Goal: Check status: Check status

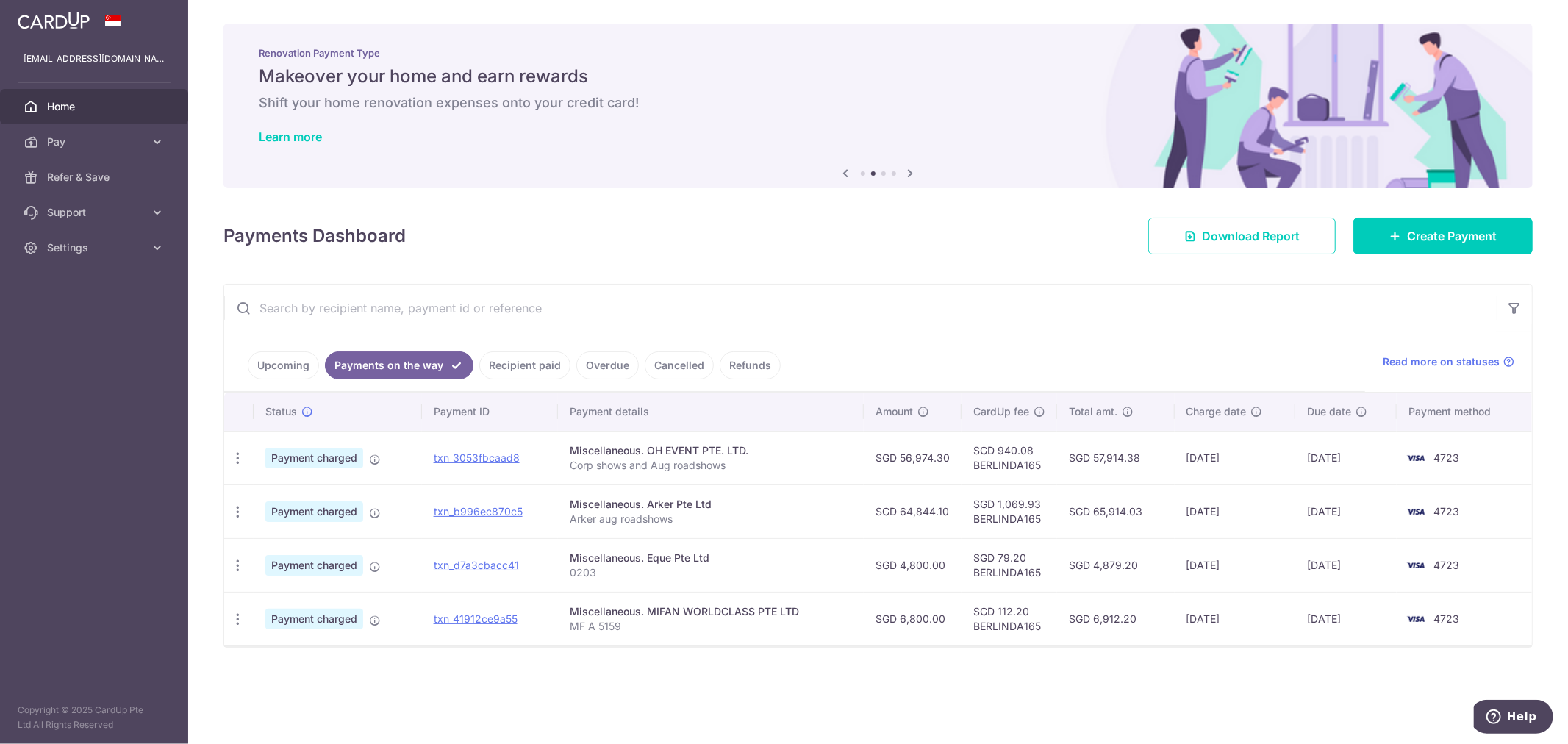
click at [290, 361] on link "Upcoming" at bounding box center [283, 365] width 71 height 28
click at [58, 108] on span "Home" at bounding box center [95, 106] width 97 height 14
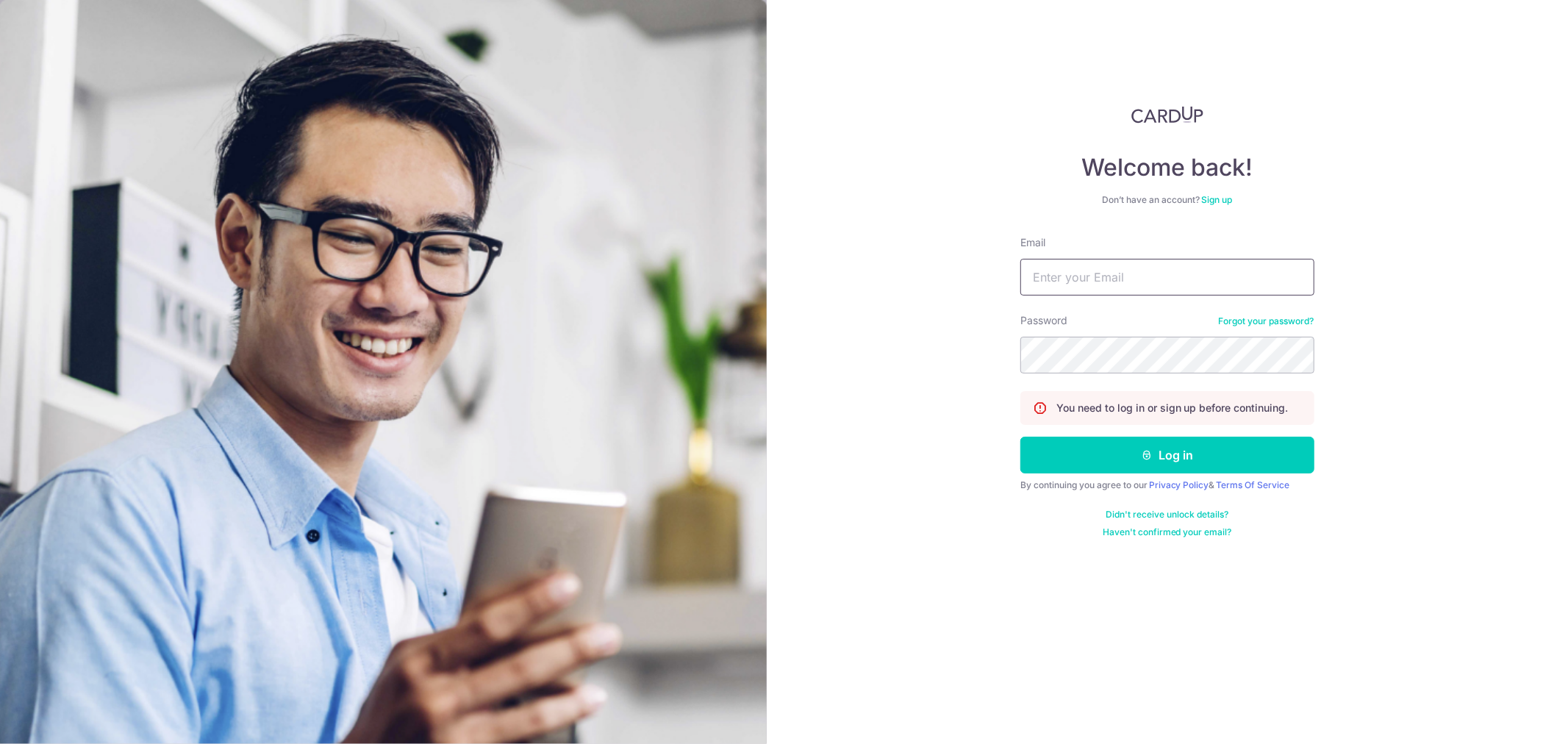
click at [1092, 281] on input "Email" at bounding box center [1167, 277] width 295 height 37
type input "[EMAIL_ADDRESS][DOMAIN_NAME]"
click at [1020, 437] on button "Log in" at bounding box center [1167, 455] width 295 height 37
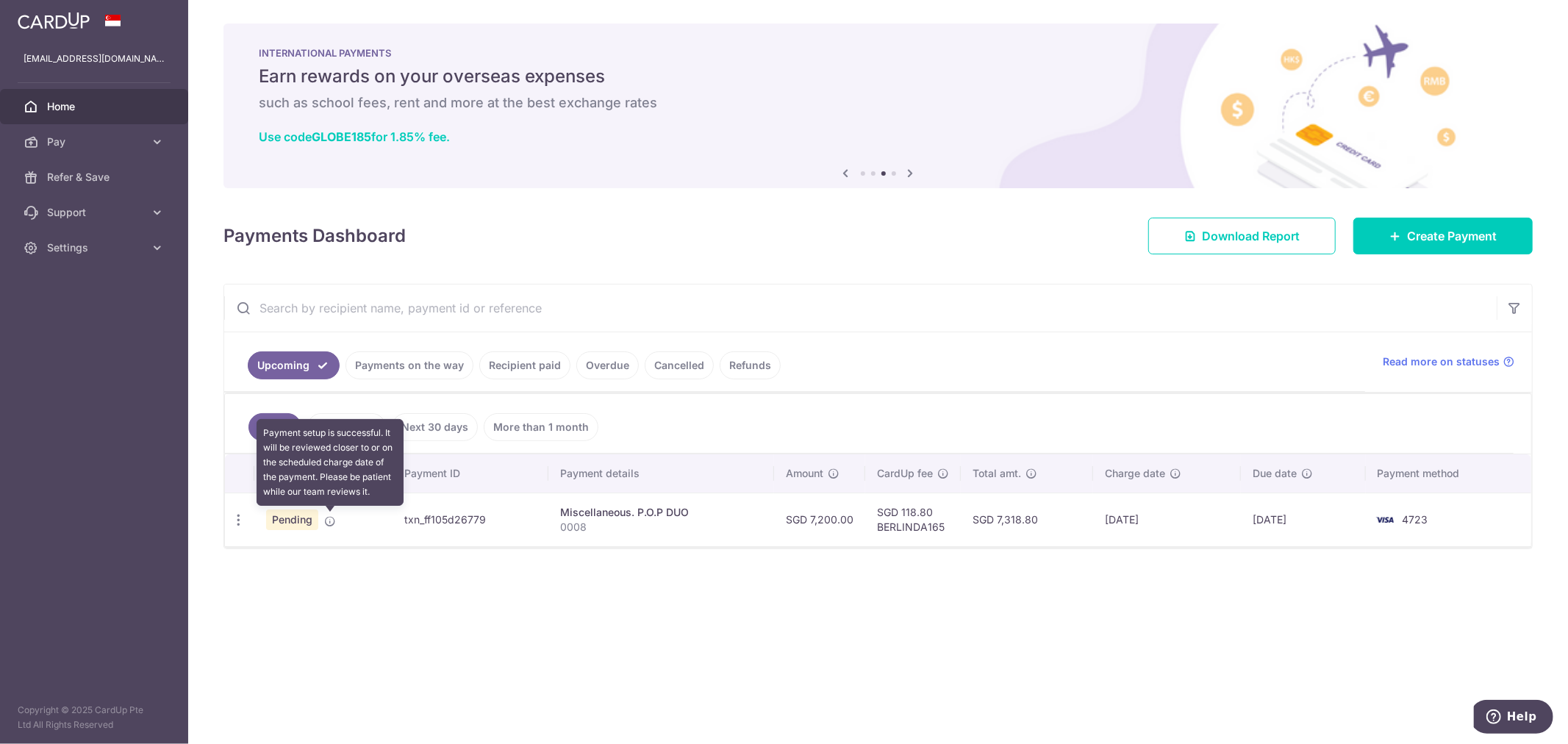
click at [327, 519] on icon at bounding box center [330, 521] width 12 height 12
